Goal: Contribute content

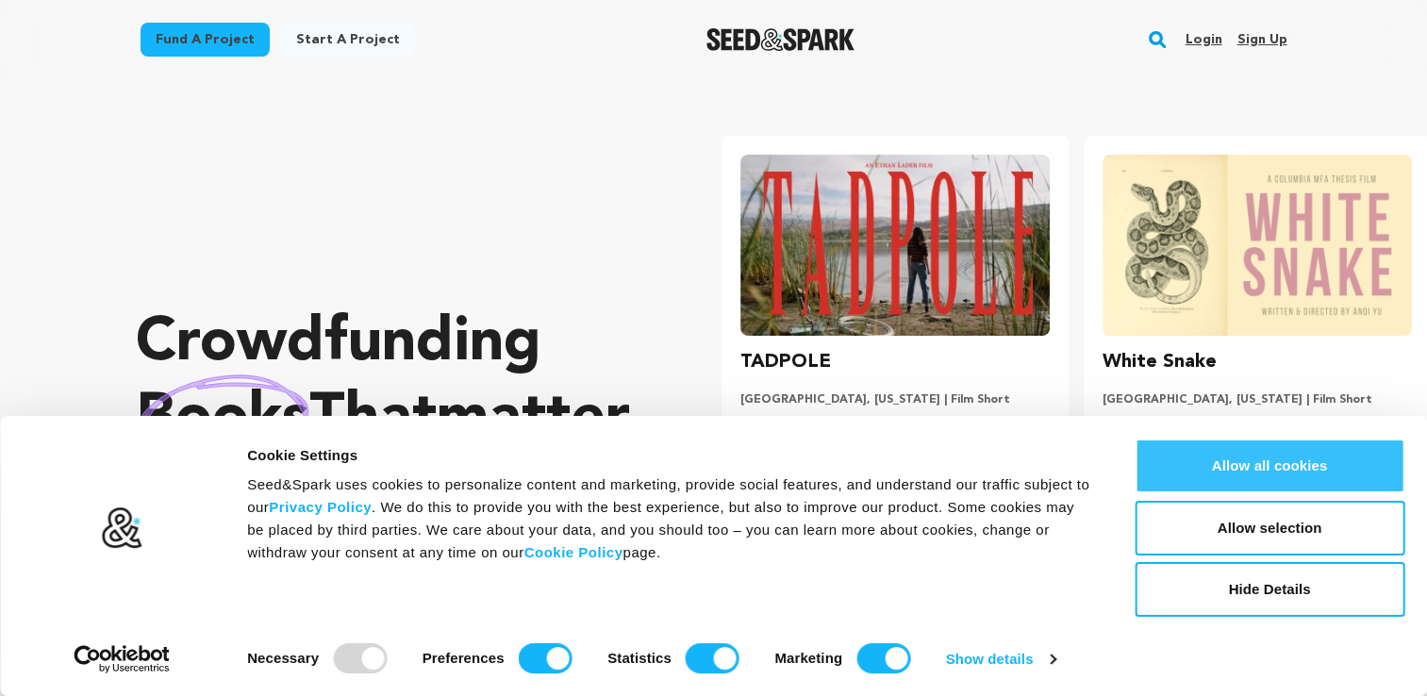
click at [1298, 458] on button "Allow all cookies" at bounding box center [1270, 466] width 270 height 55
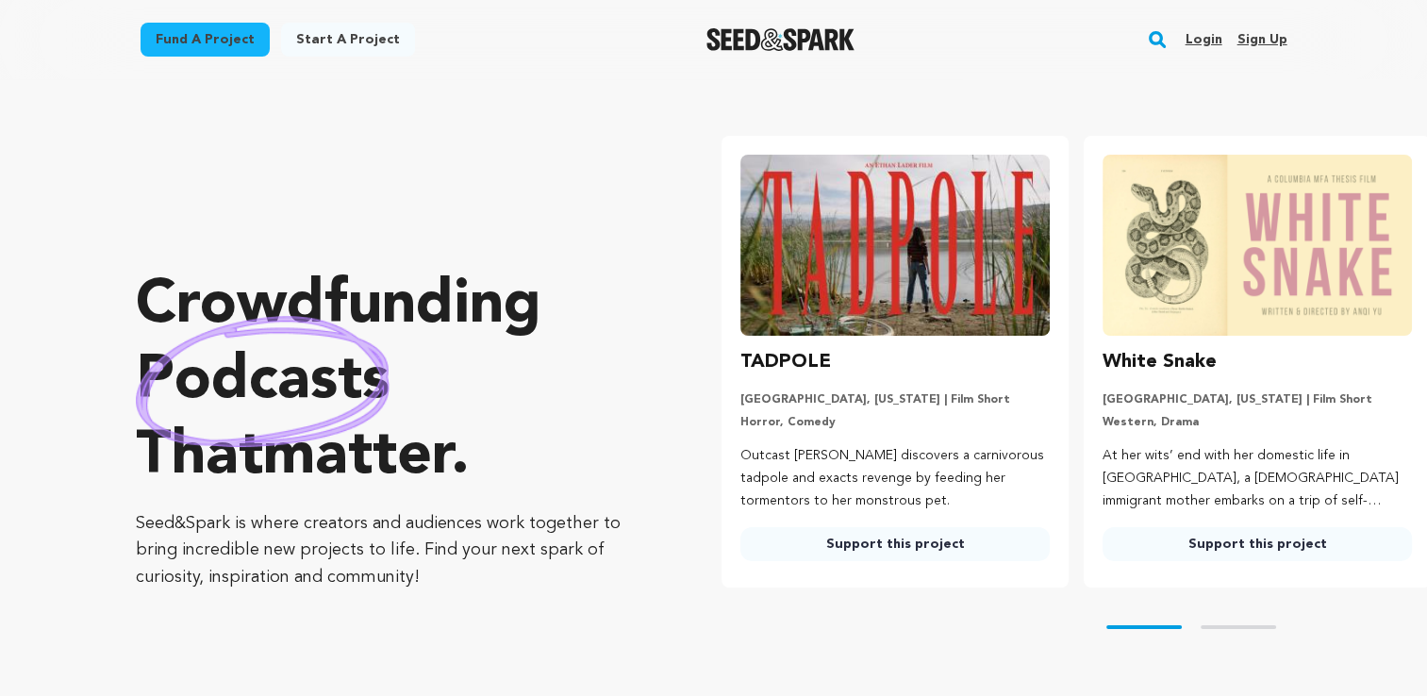
click at [1254, 40] on link "Sign up" at bounding box center [1262, 40] width 50 height 30
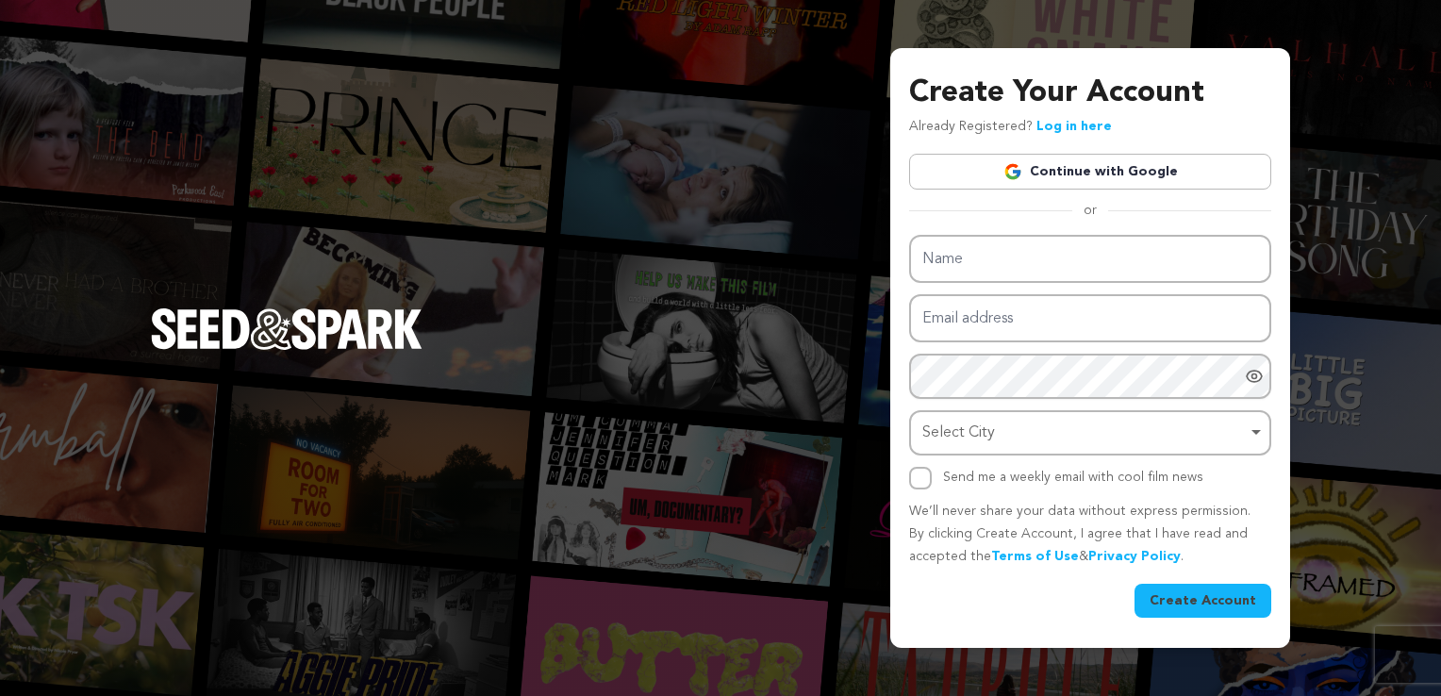
click at [1154, 175] on link "Continue with Google" at bounding box center [1090, 172] width 362 height 36
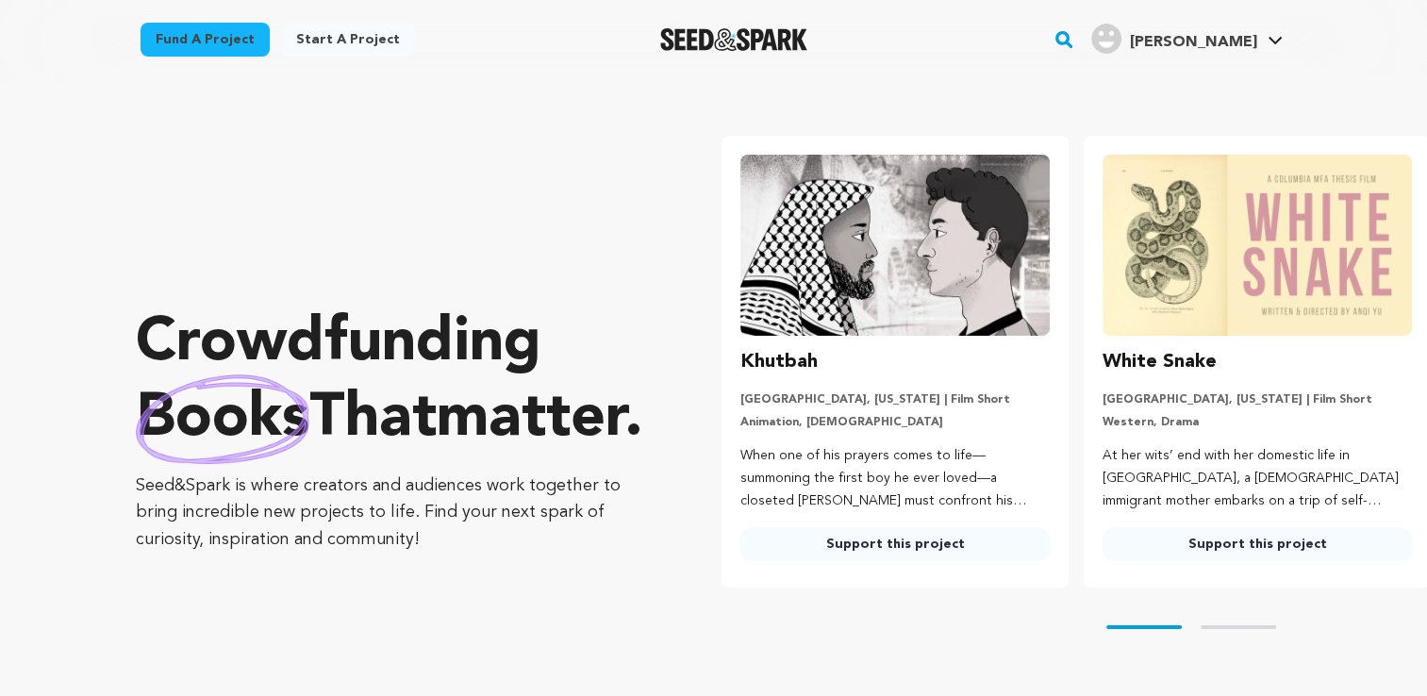
click at [341, 38] on link "Start a project" at bounding box center [348, 40] width 134 height 34
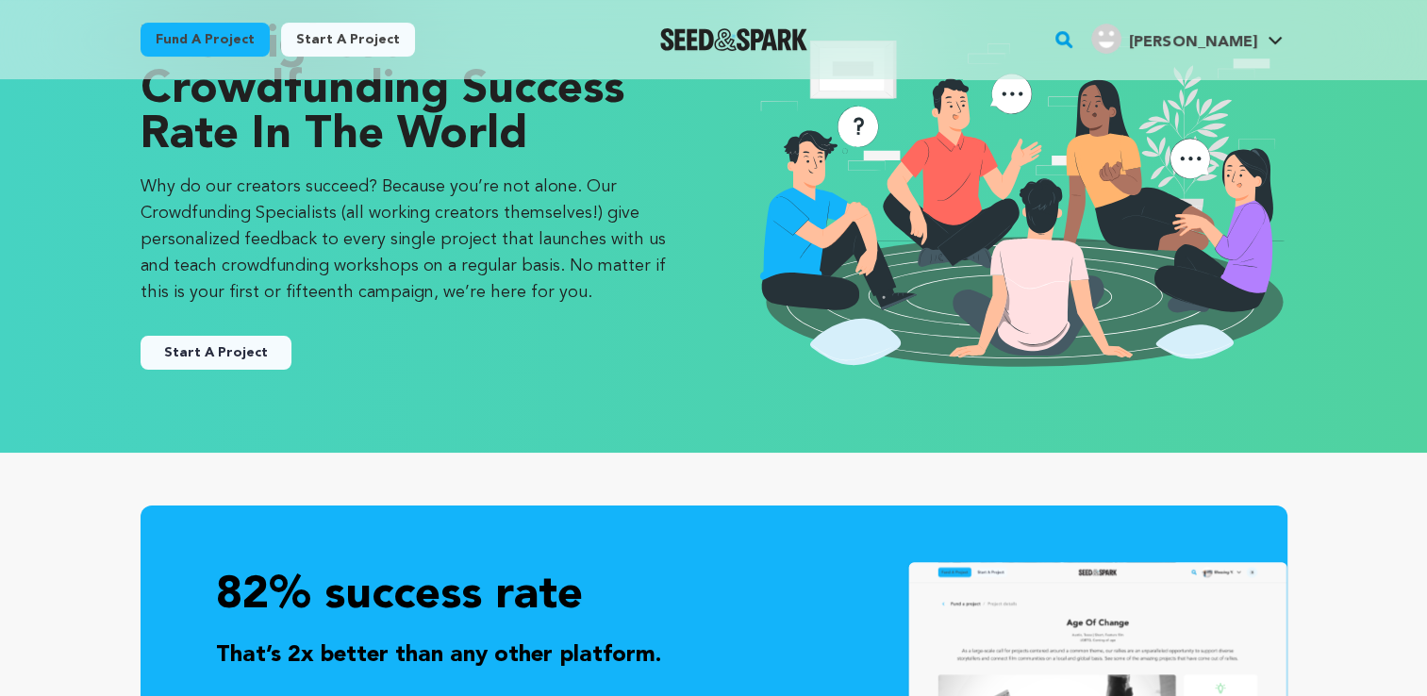
scroll to position [151, 0]
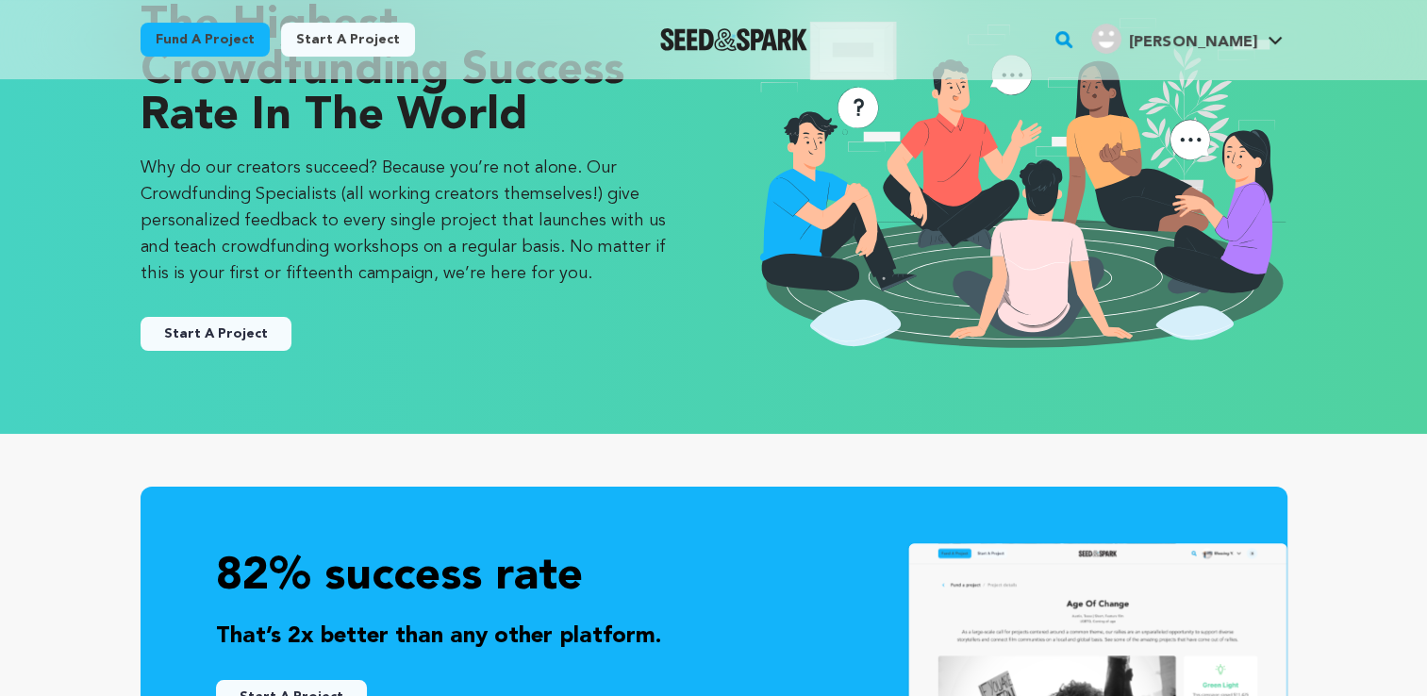
click at [224, 332] on button "Start A Project" at bounding box center [216, 334] width 151 height 34
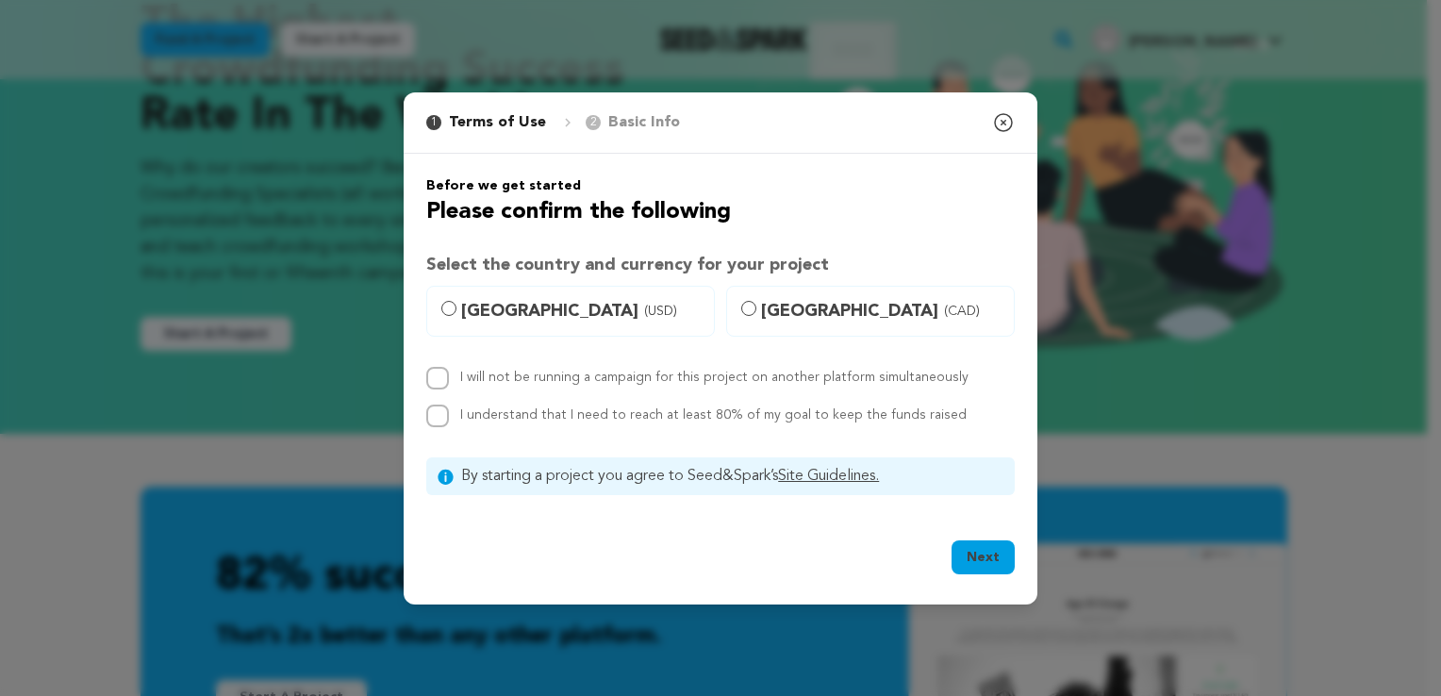
click at [1002, 126] on icon "button" at bounding box center [1003, 122] width 23 height 23
